Goal: Communication & Community: Share content

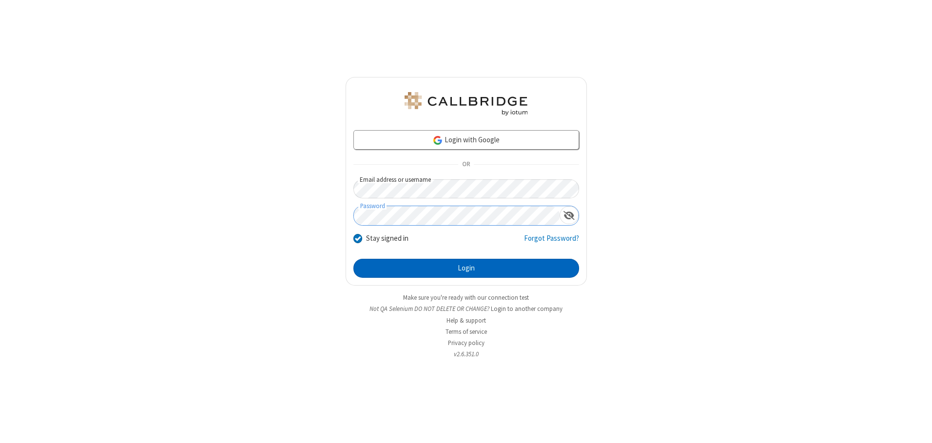
click at [466, 268] on button "Login" at bounding box center [466, 268] width 226 height 19
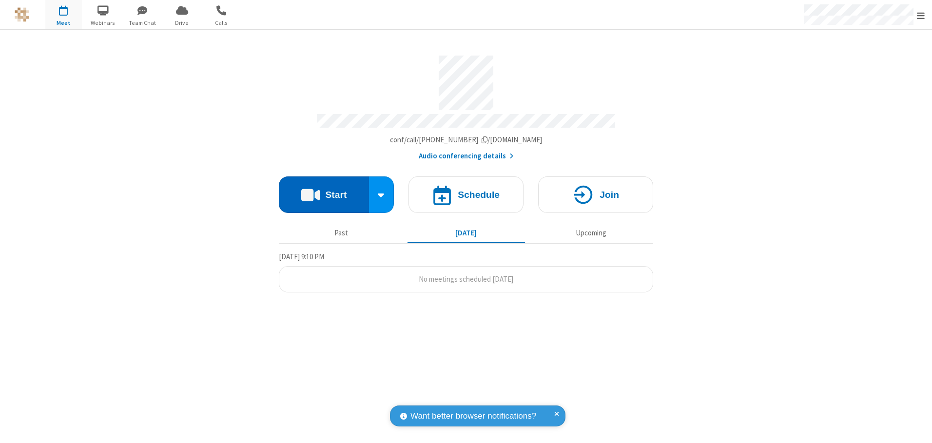
click at [324, 191] on button "Start" at bounding box center [324, 194] width 90 height 37
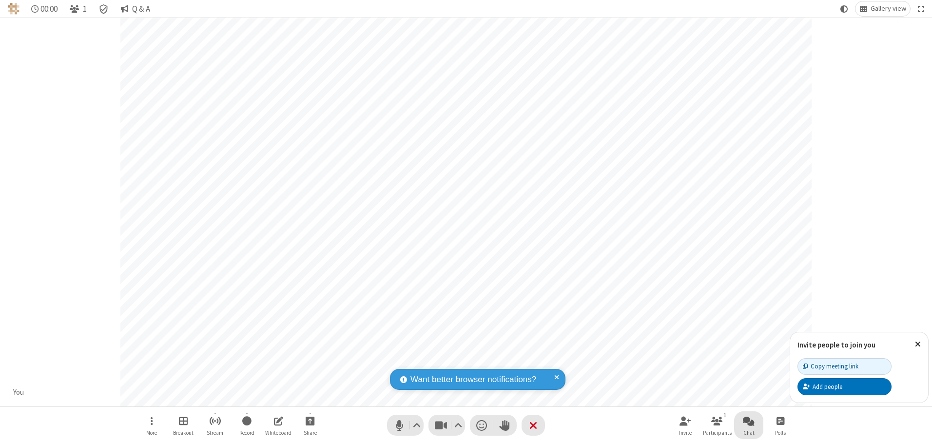
click at [749, 421] on span "Open chat" at bounding box center [749, 421] width 12 height 12
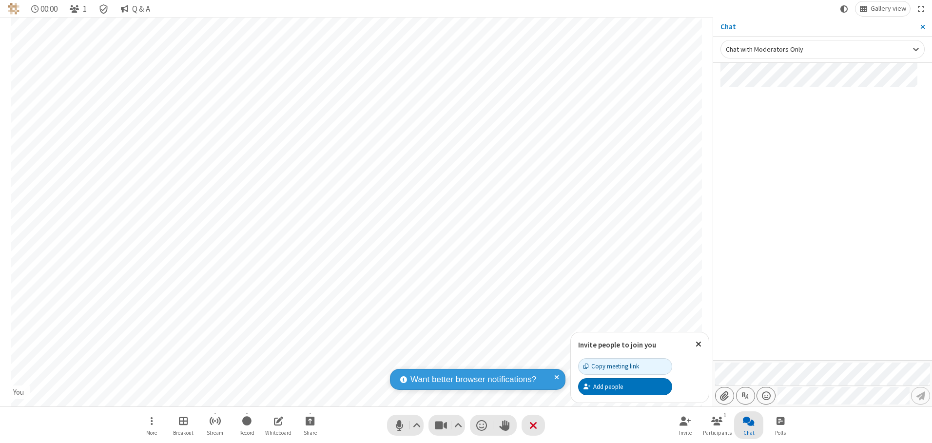
type input "C:\fakepath\doc_test.docx"
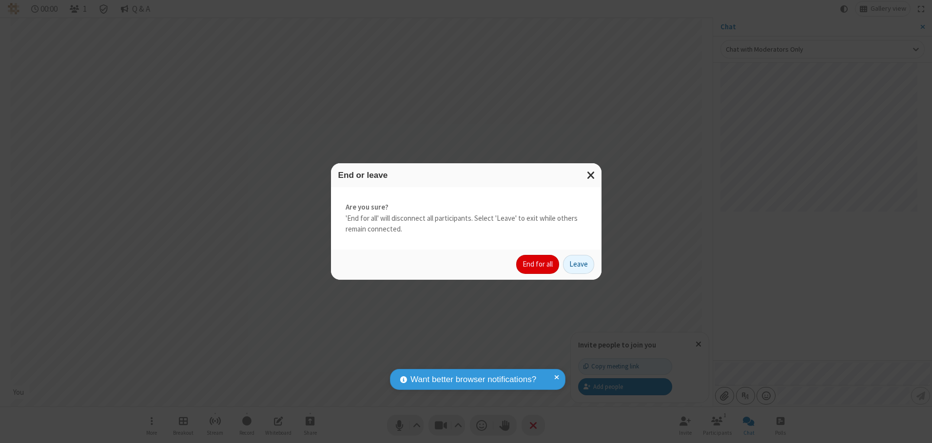
click at [538, 264] on button "End for all" at bounding box center [537, 264] width 43 height 19
